Goal: Use online tool/utility: Utilize a website feature to perform a specific function

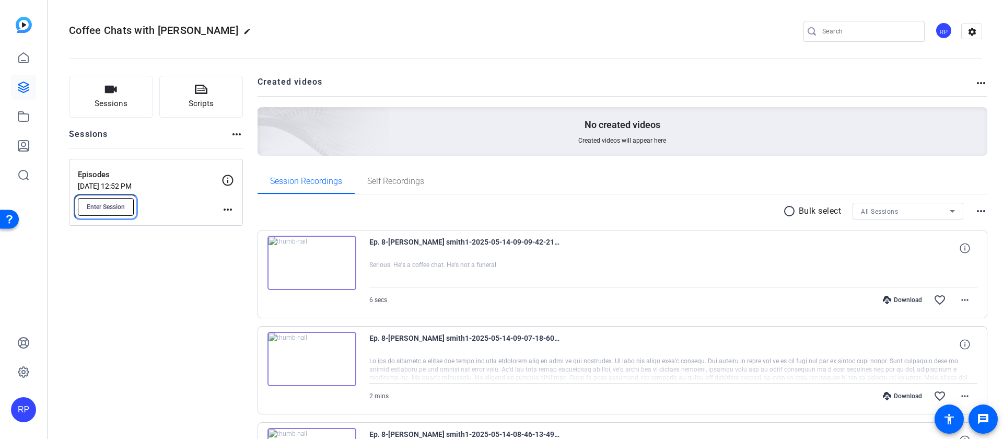
click at [131, 210] on button "Enter Session" at bounding box center [106, 207] width 56 height 18
click at [228, 208] on mat-icon "more_horiz" at bounding box center [227, 209] width 13 height 13
click at [234, 220] on span "Edit Session" at bounding box center [254, 224] width 48 height 13
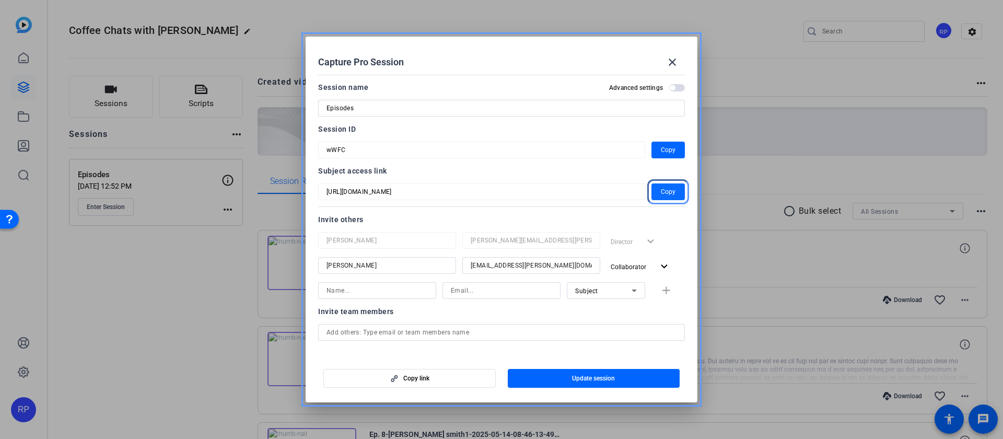
click at [665, 189] on span "Copy" at bounding box center [668, 191] width 15 height 13
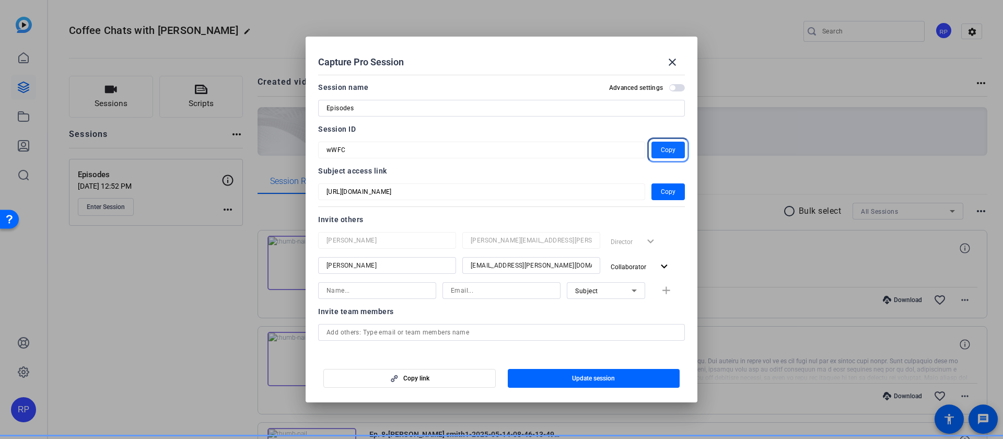
click at [665, 153] on span "Copy" at bounding box center [668, 150] width 15 height 13
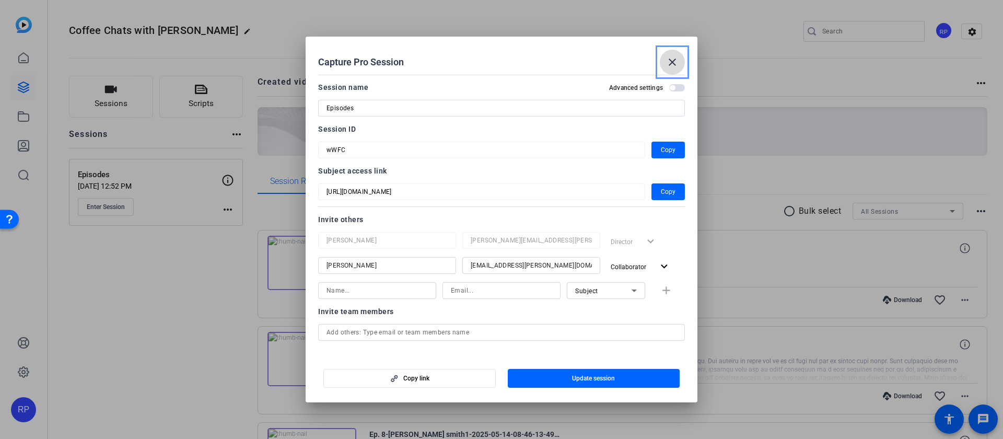
click at [673, 63] on mat-icon "close" at bounding box center [672, 62] width 13 height 13
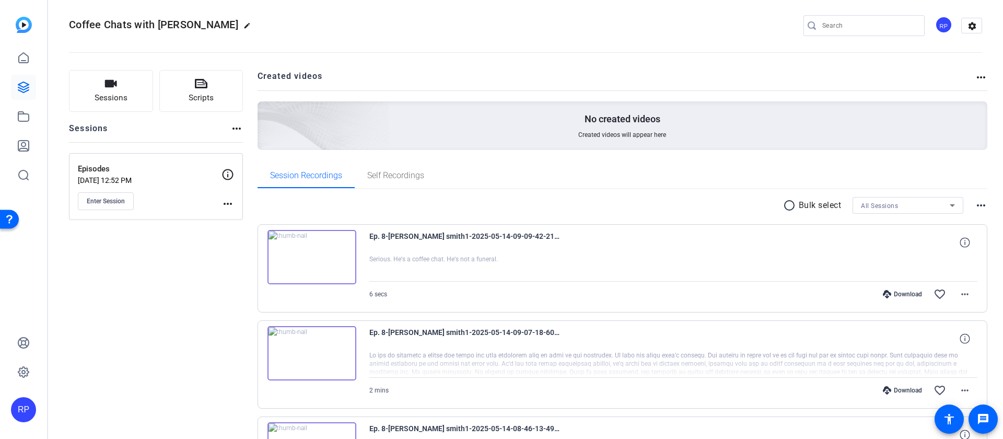
scroll to position [7, 0]
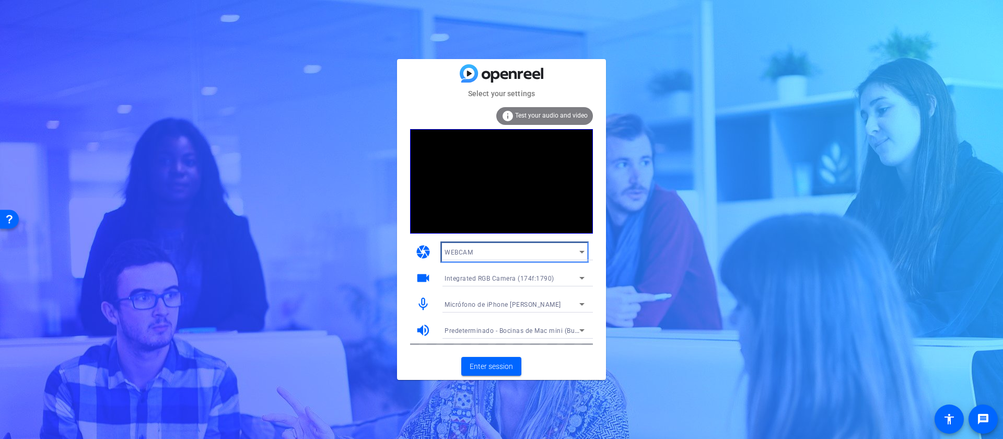
click at [582, 249] on icon at bounding box center [582, 251] width 13 height 13
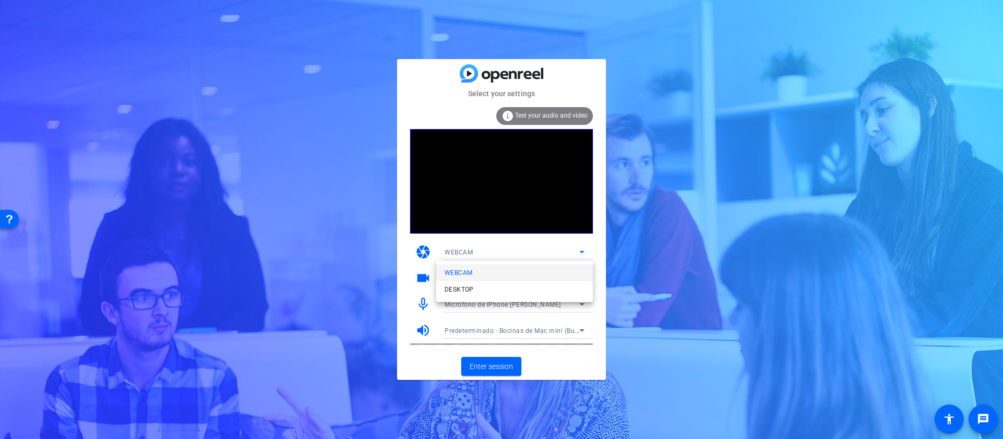
click at [613, 250] on div at bounding box center [501, 219] width 1003 height 439
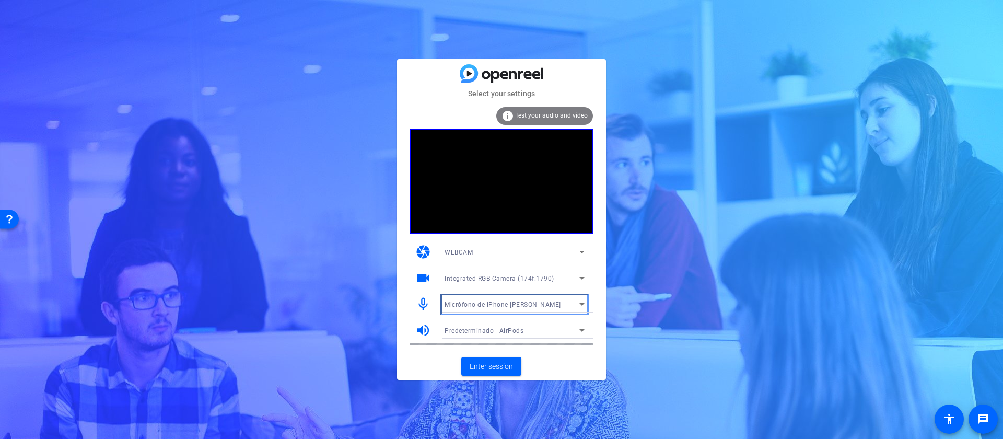
click at [581, 307] on icon "Minus" at bounding box center [582, 304] width 13 height 13
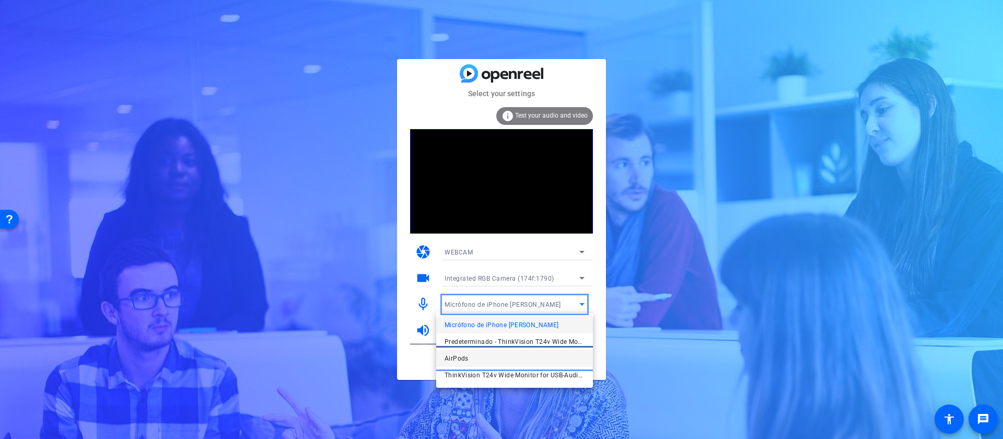
click at [483, 361] on mat-option "AirPods" at bounding box center [514, 358] width 157 height 17
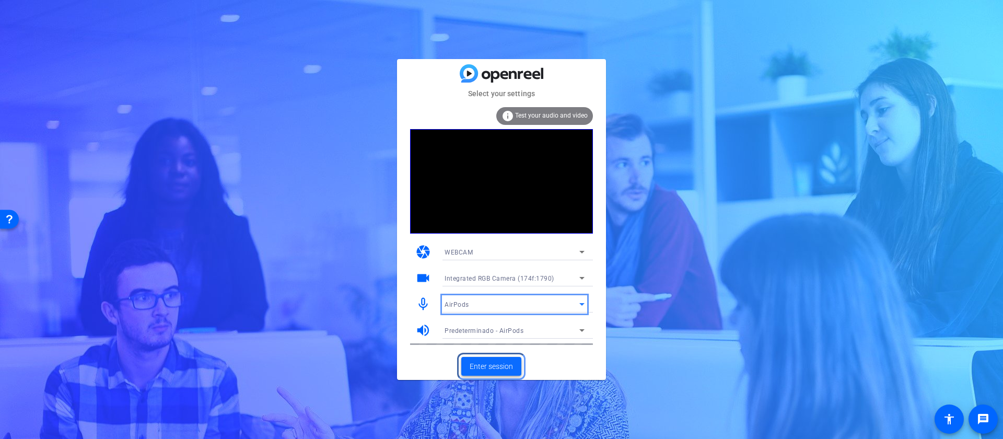
click at [499, 365] on span "Enter session" at bounding box center [491, 366] width 43 height 11
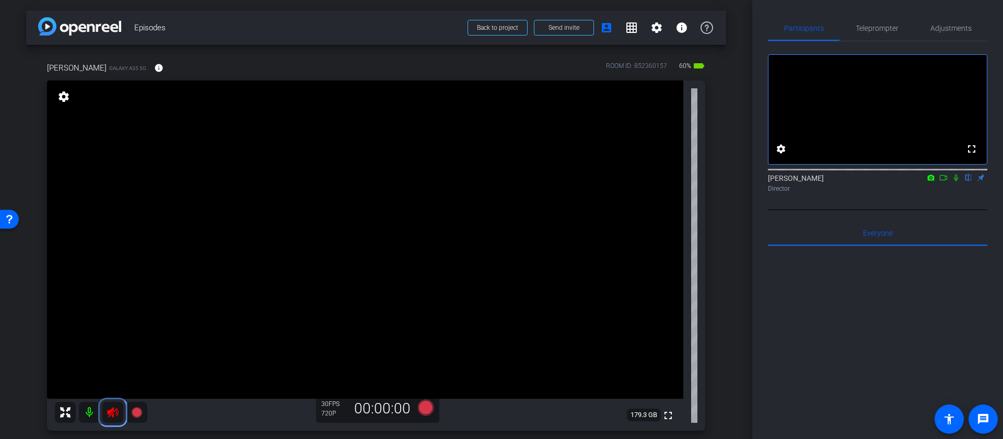
click at [116, 407] on icon at bounding box center [113, 412] width 13 height 13
click at [115, 409] on icon "color: black" at bounding box center [113, 412] width 13 height 13
click at [113, 410] on icon "color: black" at bounding box center [112, 412] width 11 height 10
click at [112, 411] on icon at bounding box center [112, 412] width 11 height 10
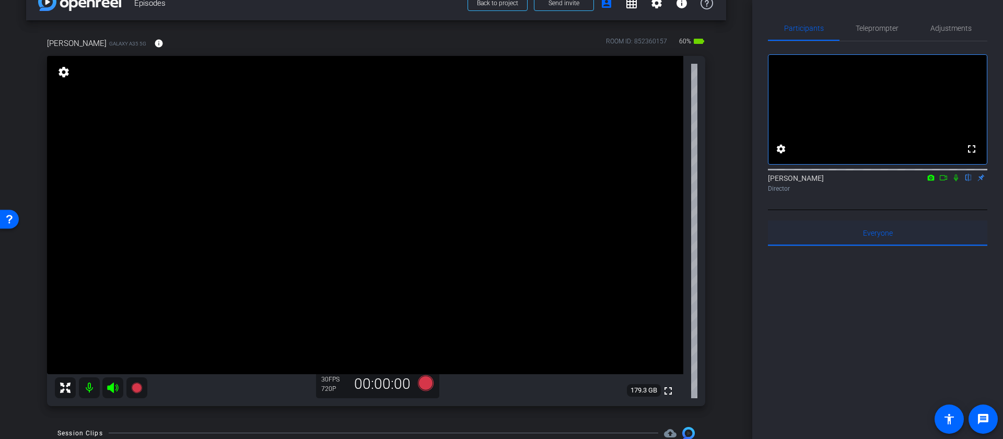
scroll to position [5, 0]
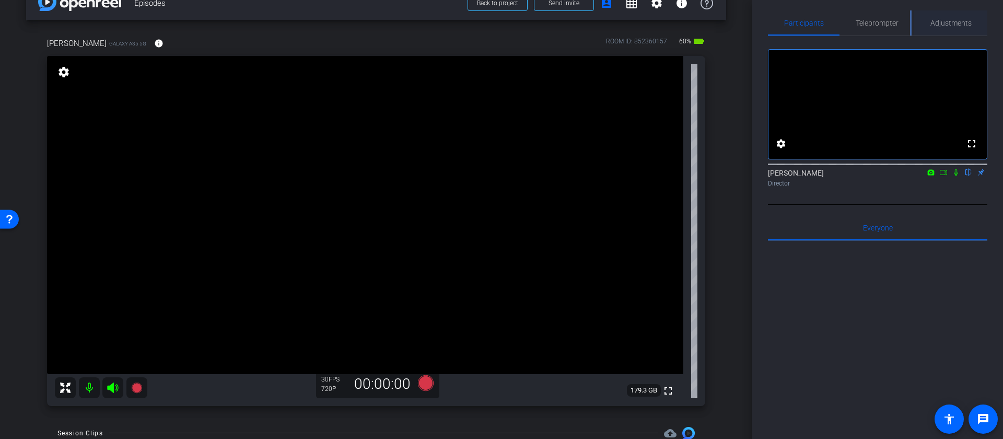
click at [945, 24] on span "Adjustments" at bounding box center [950, 22] width 41 height 7
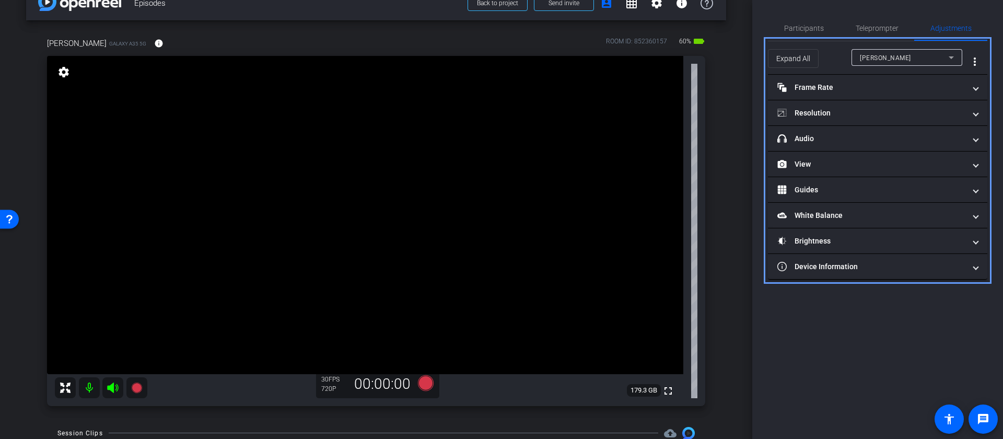
scroll to position [0, 0]
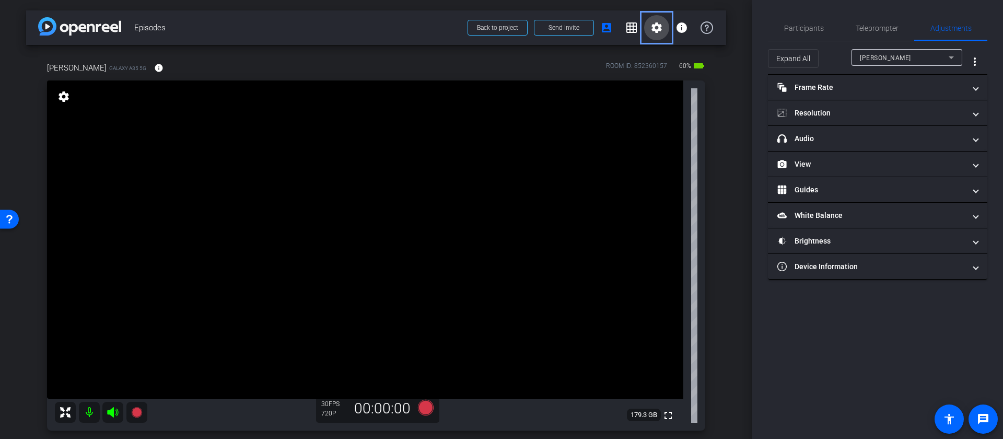
click at [656, 24] on mat-icon "settings" at bounding box center [656, 27] width 13 height 13
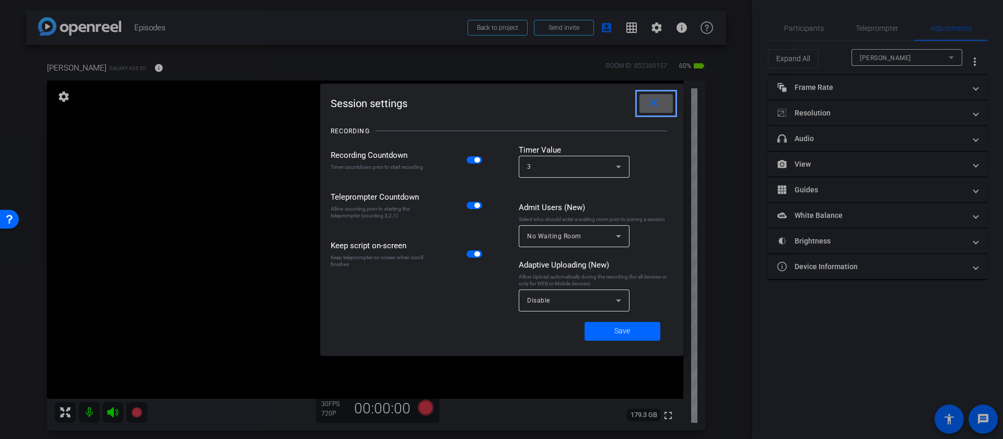
click at [662, 110] on span at bounding box center [655, 103] width 33 height 25
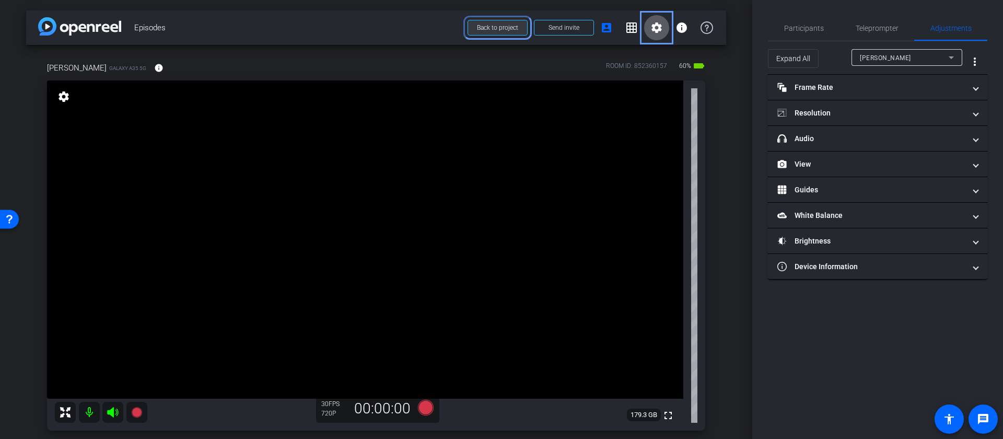
click at [511, 33] on span at bounding box center [497, 27] width 59 height 25
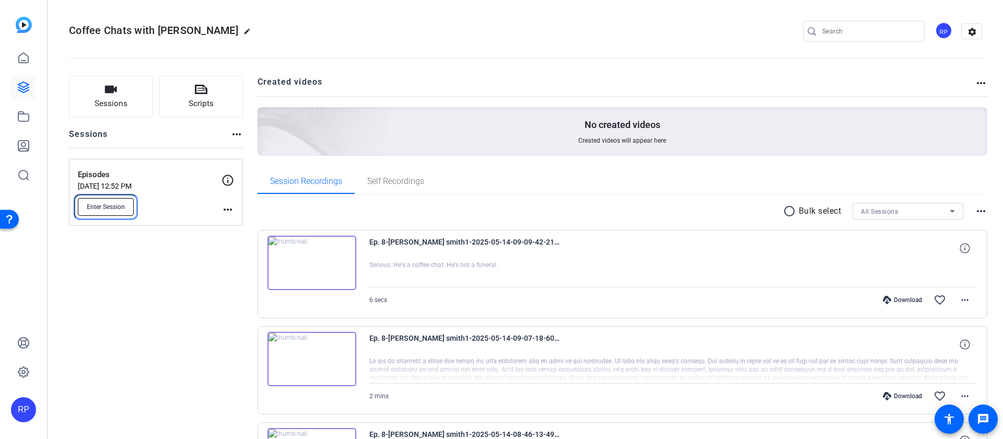
click at [105, 210] on span "Enter Session" at bounding box center [106, 207] width 38 height 8
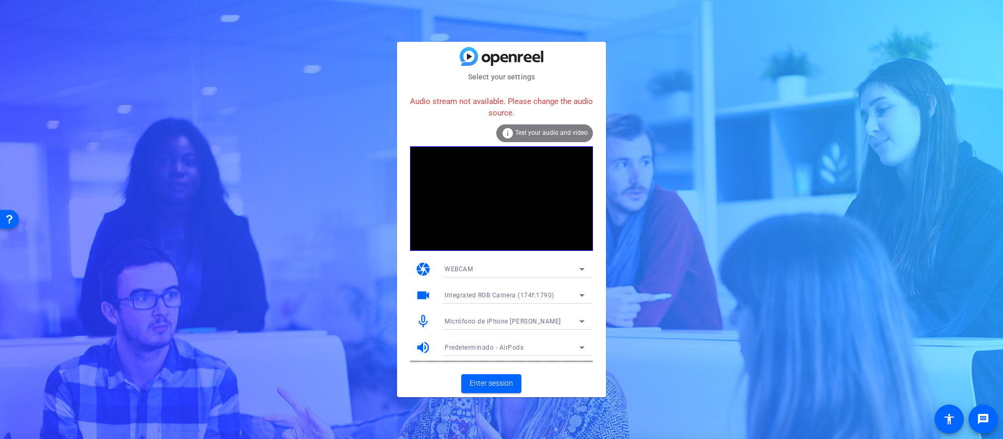
click at [568, 305] on div at bounding box center [514, 308] width 157 height 11
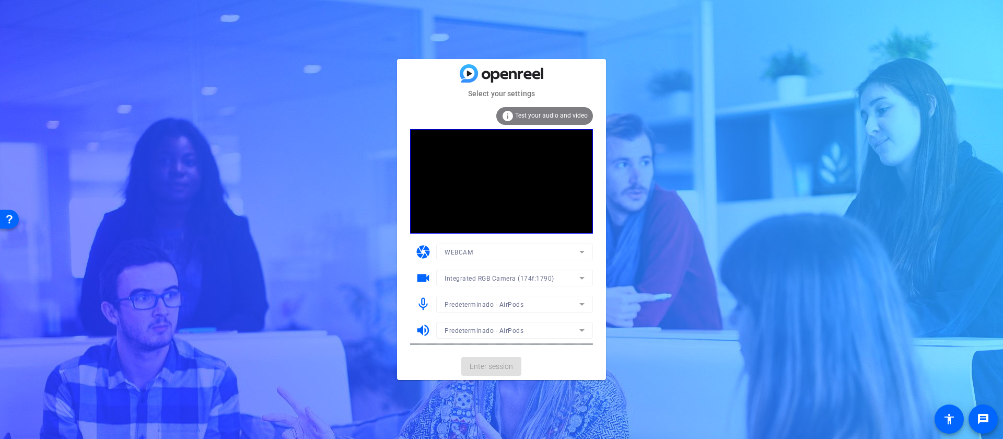
click at [523, 324] on mat-form-field "Predeterminado - AirPods" at bounding box center [514, 330] width 157 height 17
click at [517, 253] on div "WEBCAM" at bounding box center [511, 251] width 135 height 13
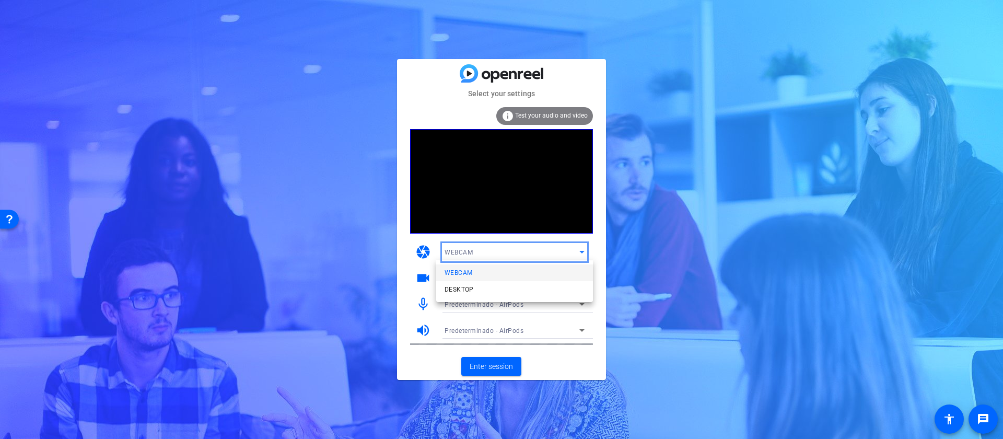
click at [546, 236] on div at bounding box center [501, 219] width 1003 height 439
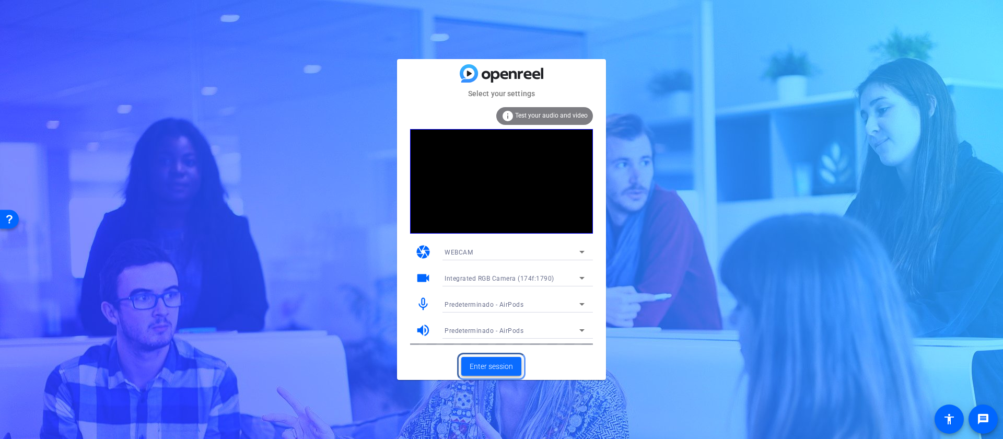
click at [498, 368] on span "Enter session" at bounding box center [491, 366] width 43 height 11
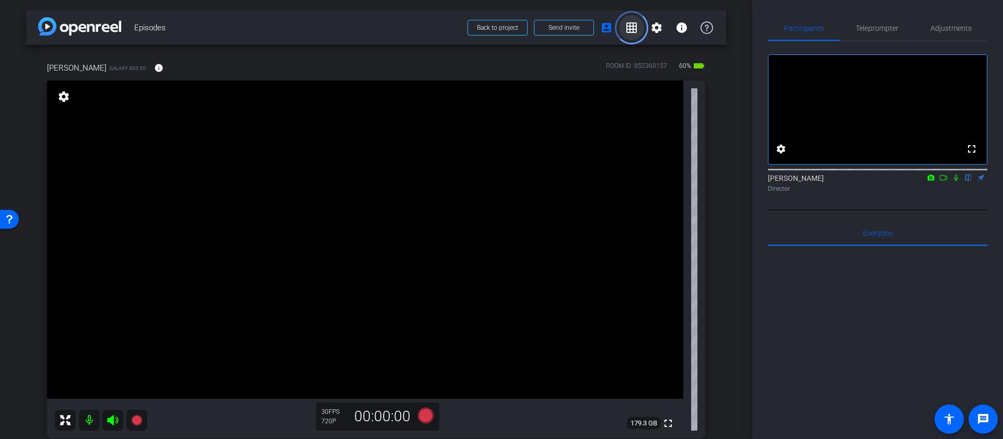
click at [632, 30] on mat-icon "grid_on" at bounding box center [631, 27] width 13 height 13
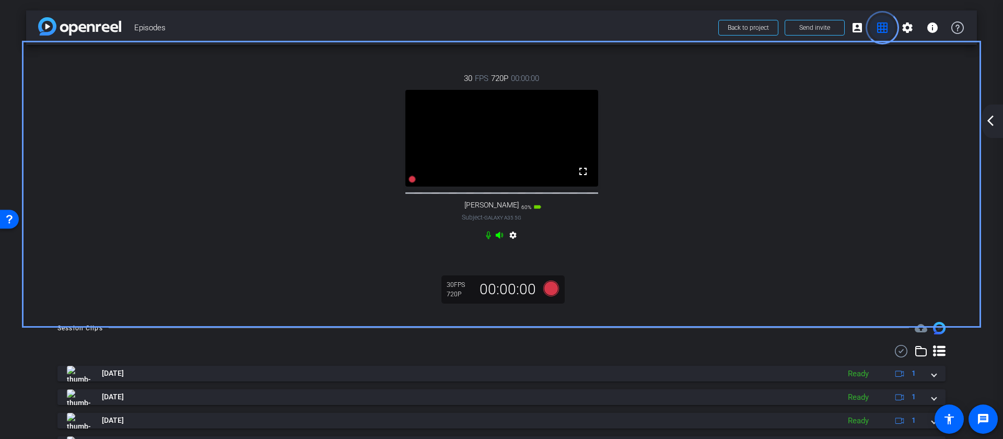
click at [881, 31] on mat-icon "grid_on" at bounding box center [882, 27] width 13 height 13
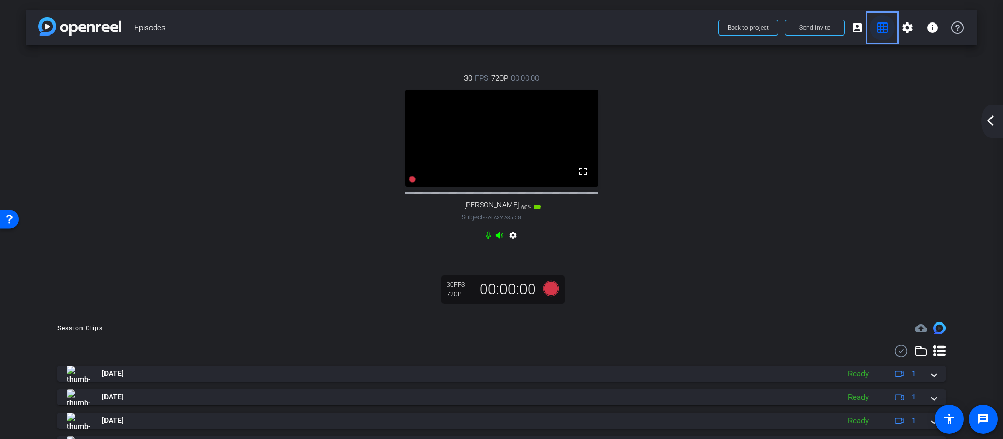
click at [884, 37] on span "grid_on" at bounding box center [882, 27] width 25 height 25
click at [859, 32] on mat-icon "account_box" at bounding box center [857, 27] width 13 height 13
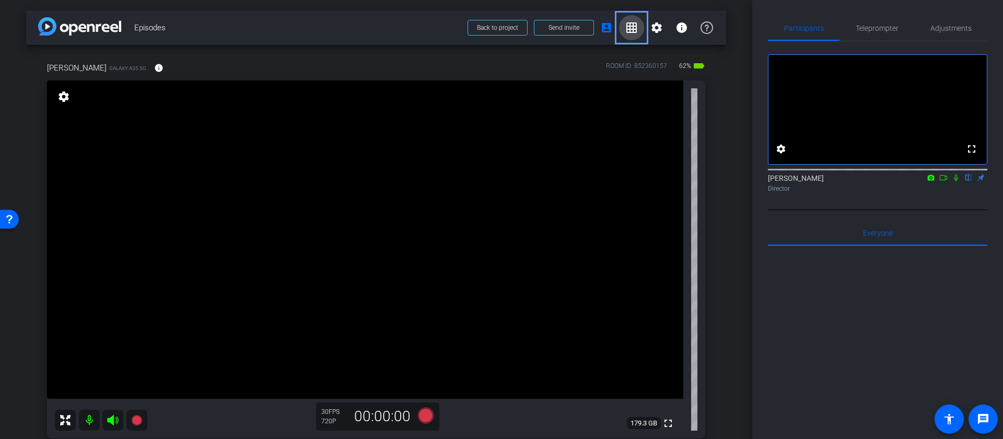
click at [637, 26] on mat-icon "grid_on" at bounding box center [631, 27] width 13 height 13
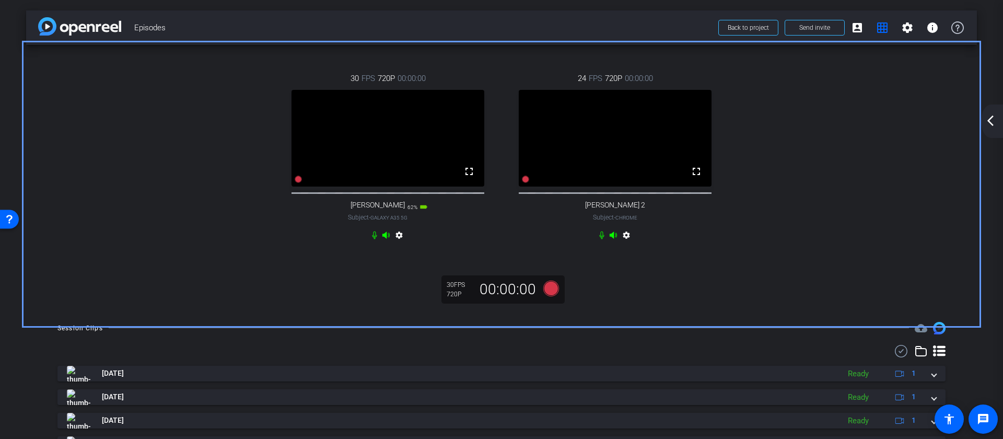
scroll to position [15, 0]
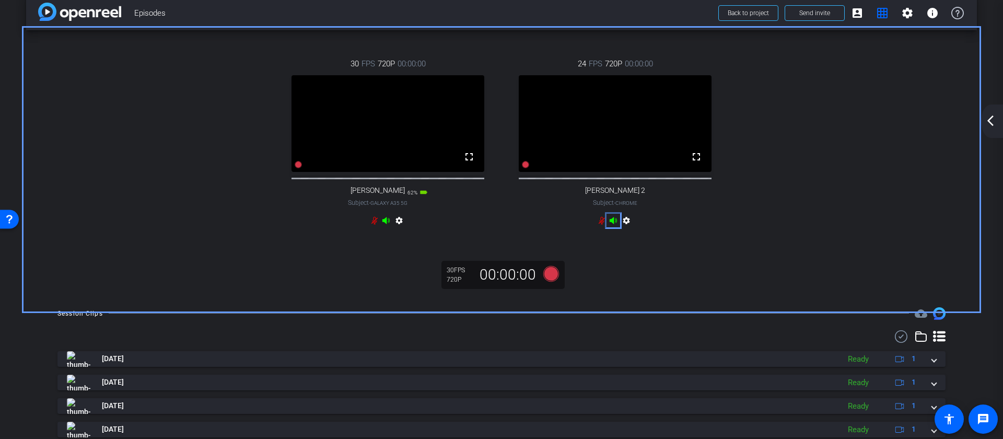
click at [615, 225] on icon "Color" at bounding box center [613, 220] width 8 height 8
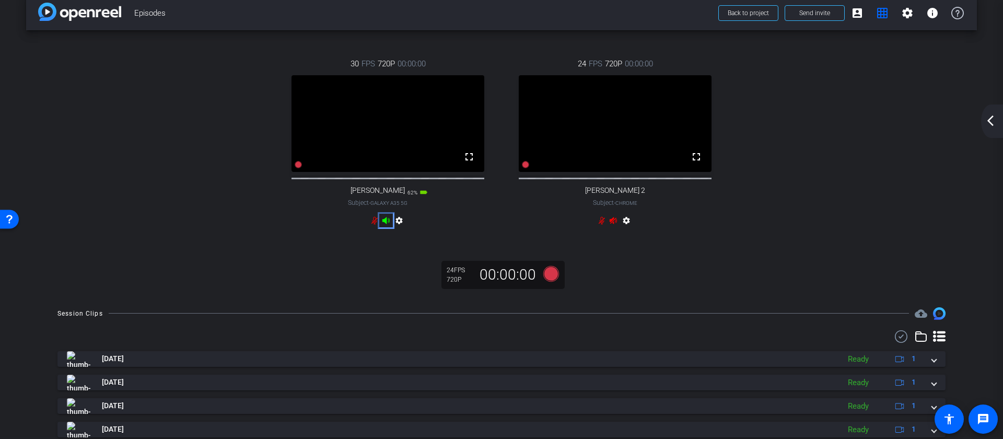
click at [386, 224] on icon "Color" at bounding box center [385, 220] width 7 height 7
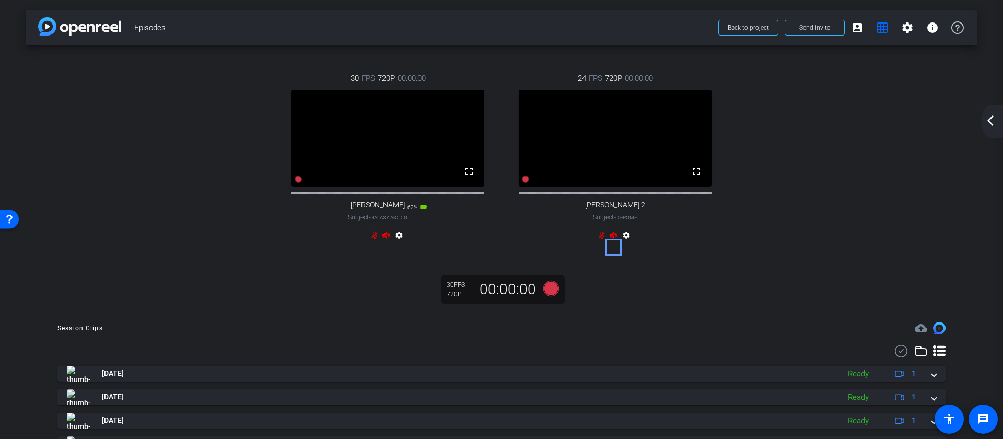
click at [615, 239] on icon at bounding box center [613, 235] width 8 height 8
click at [384, 239] on icon at bounding box center [386, 235] width 8 height 8
click at [386, 238] on icon "Color" at bounding box center [385, 234] width 7 height 7
click at [611, 243] on div "settings" at bounding box center [615, 237] width 35 height 13
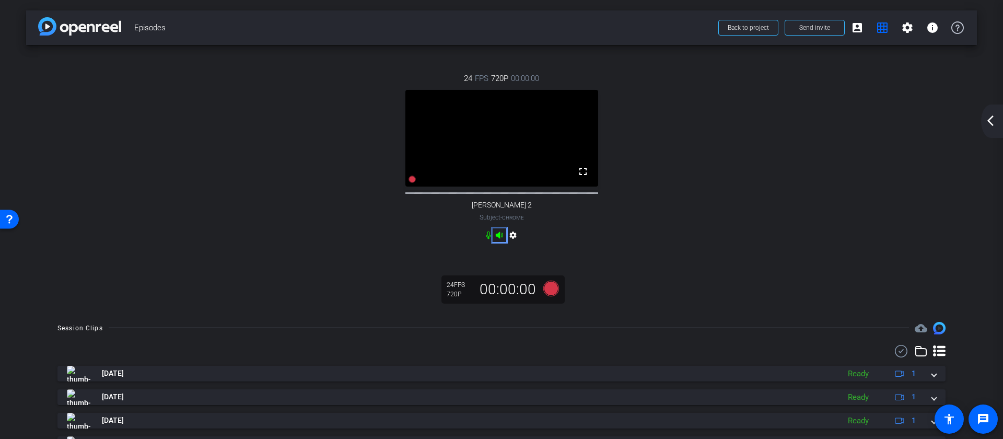
click at [497, 238] on icon "Color" at bounding box center [499, 234] width 7 height 7
click at [499, 238] on icon at bounding box center [499, 234] width 7 height 7
click at [489, 243] on div "settings" at bounding box center [501, 237] width 35 height 13
click at [490, 239] on icon "Color" at bounding box center [488, 235] width 8 height 8
click at [490, 239] on icon at bounding box center [488, 235] width 8 height 8
